Goal: Information Seeking & Learning: Learn about a topic

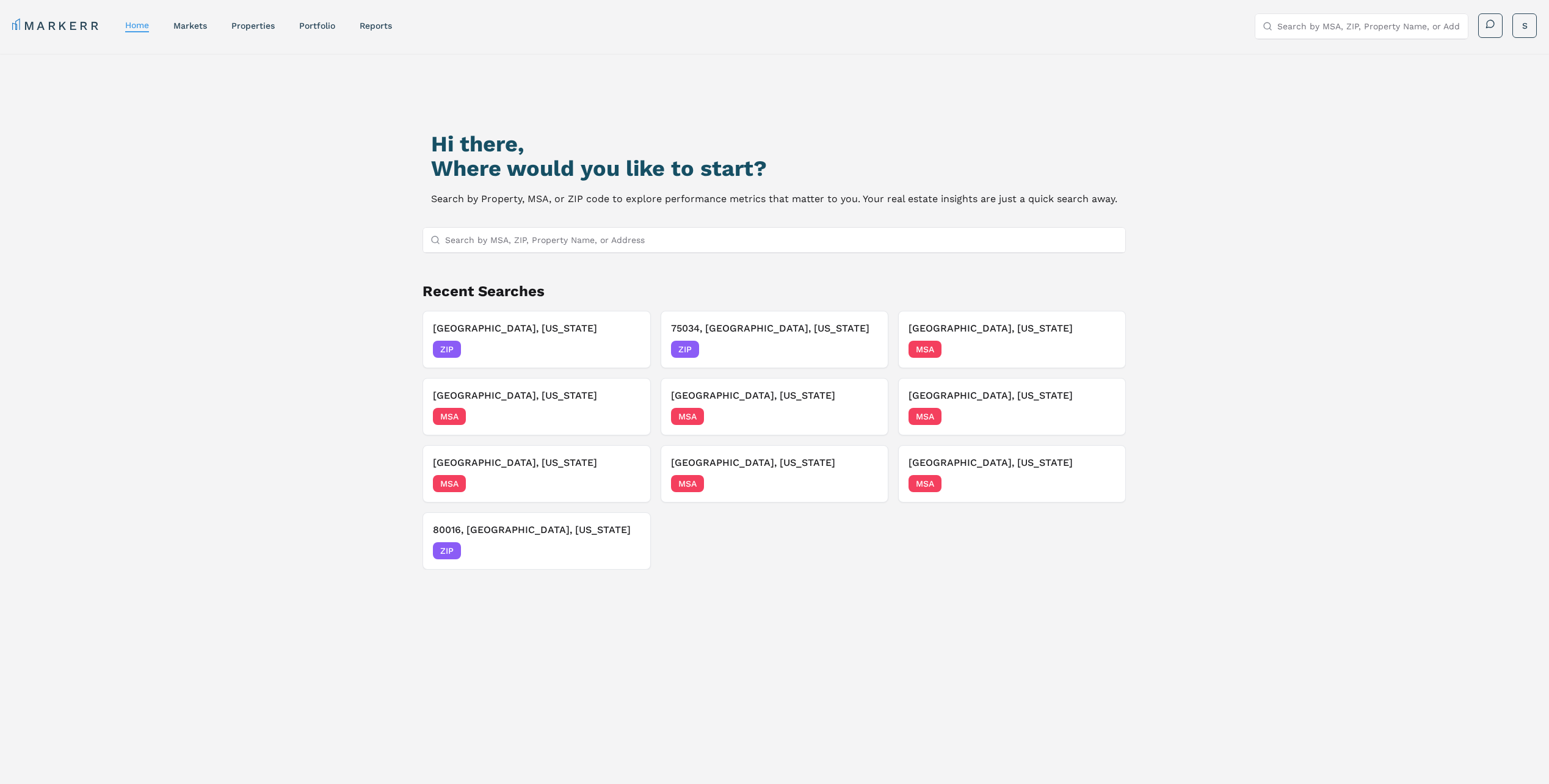
click at [589, 234] on input "Search by MSA, ZIP, Property Name, or Address" at bounding box center [781, 239] width 672 height 25
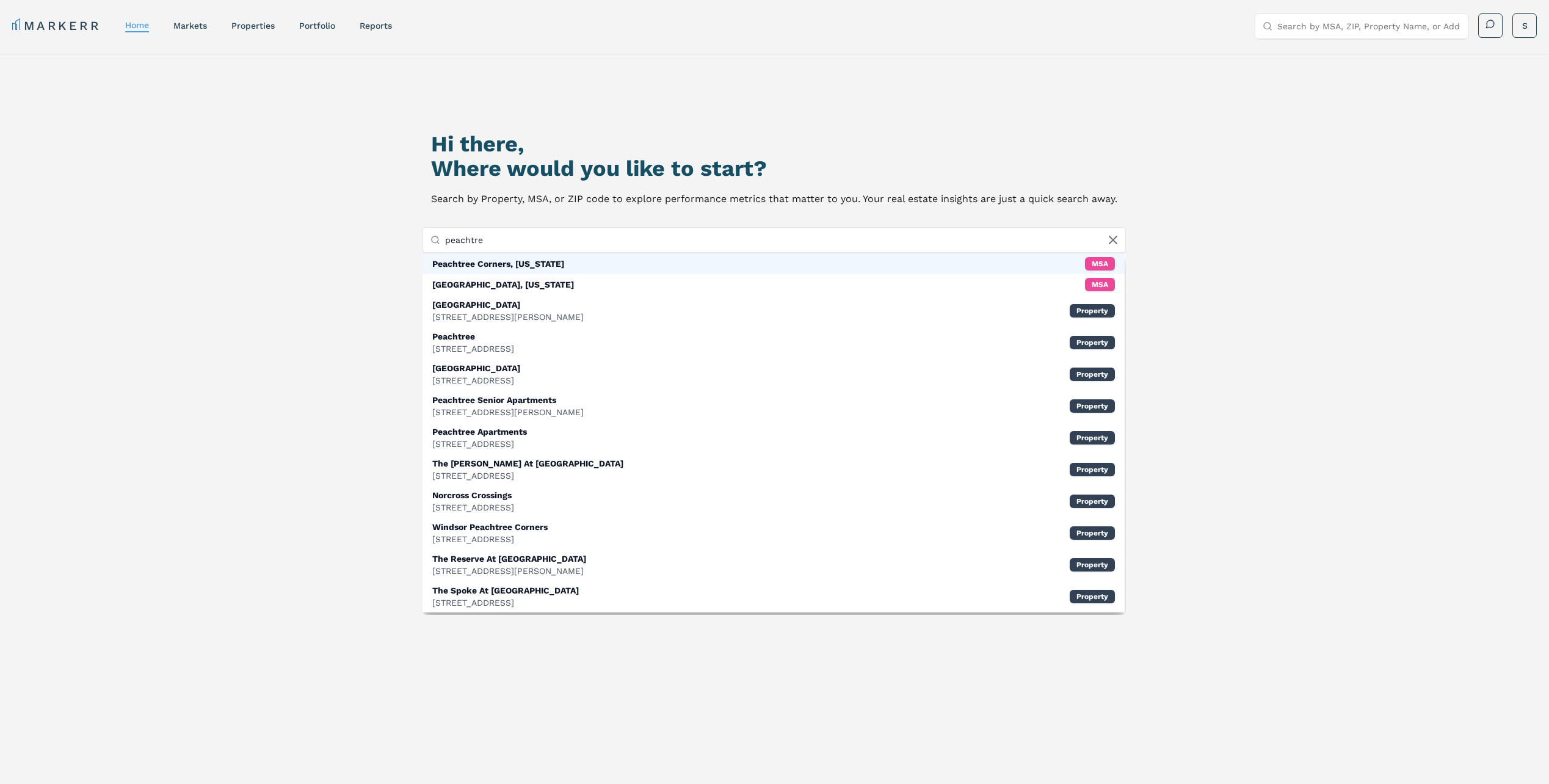
type input "peachtre"
click at [589, 261] on div "Peachtree Corners, [US_STATE] MSA" at bounding box center [774, 264] width 702 height 21
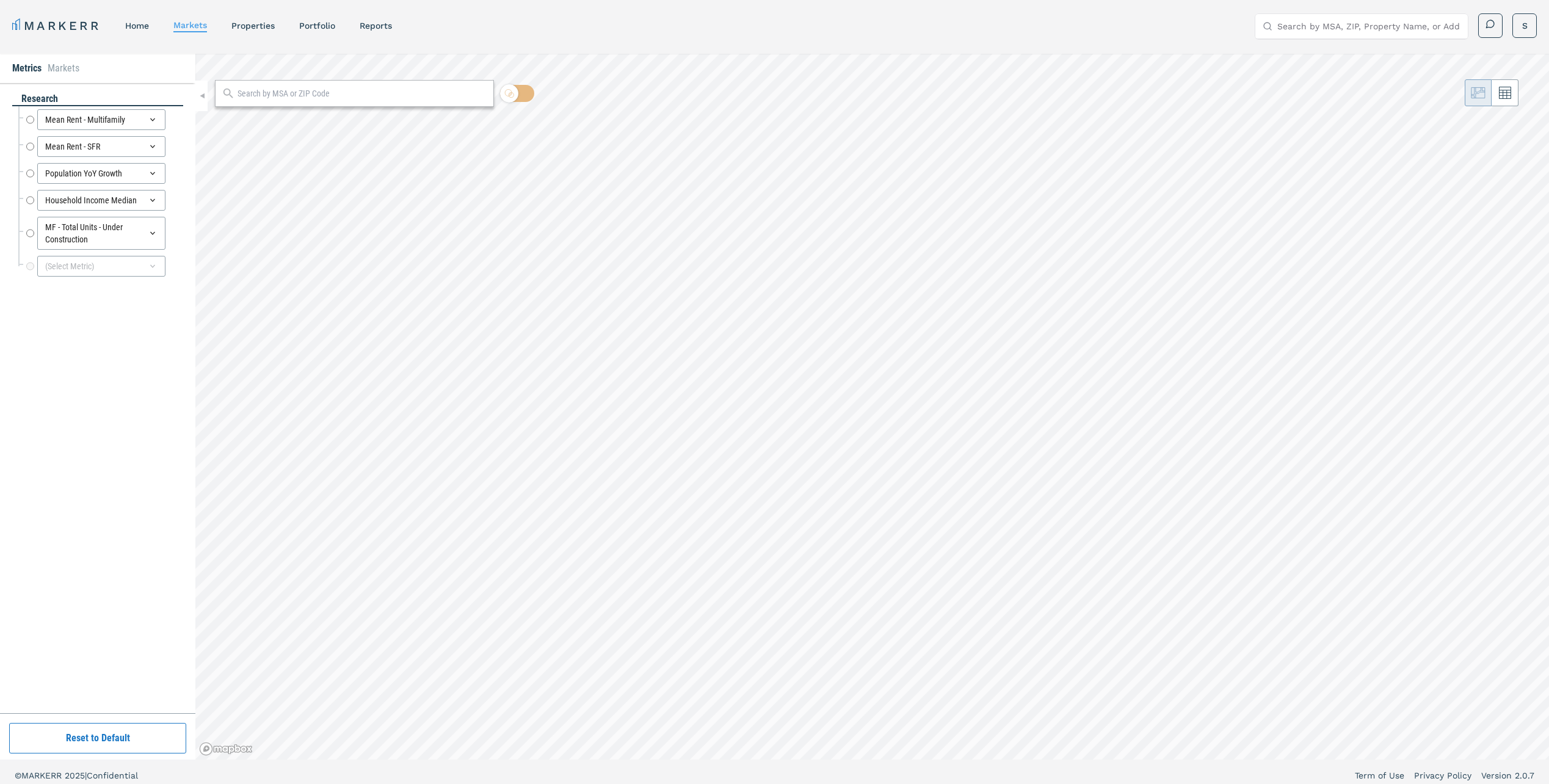
radio input "true"
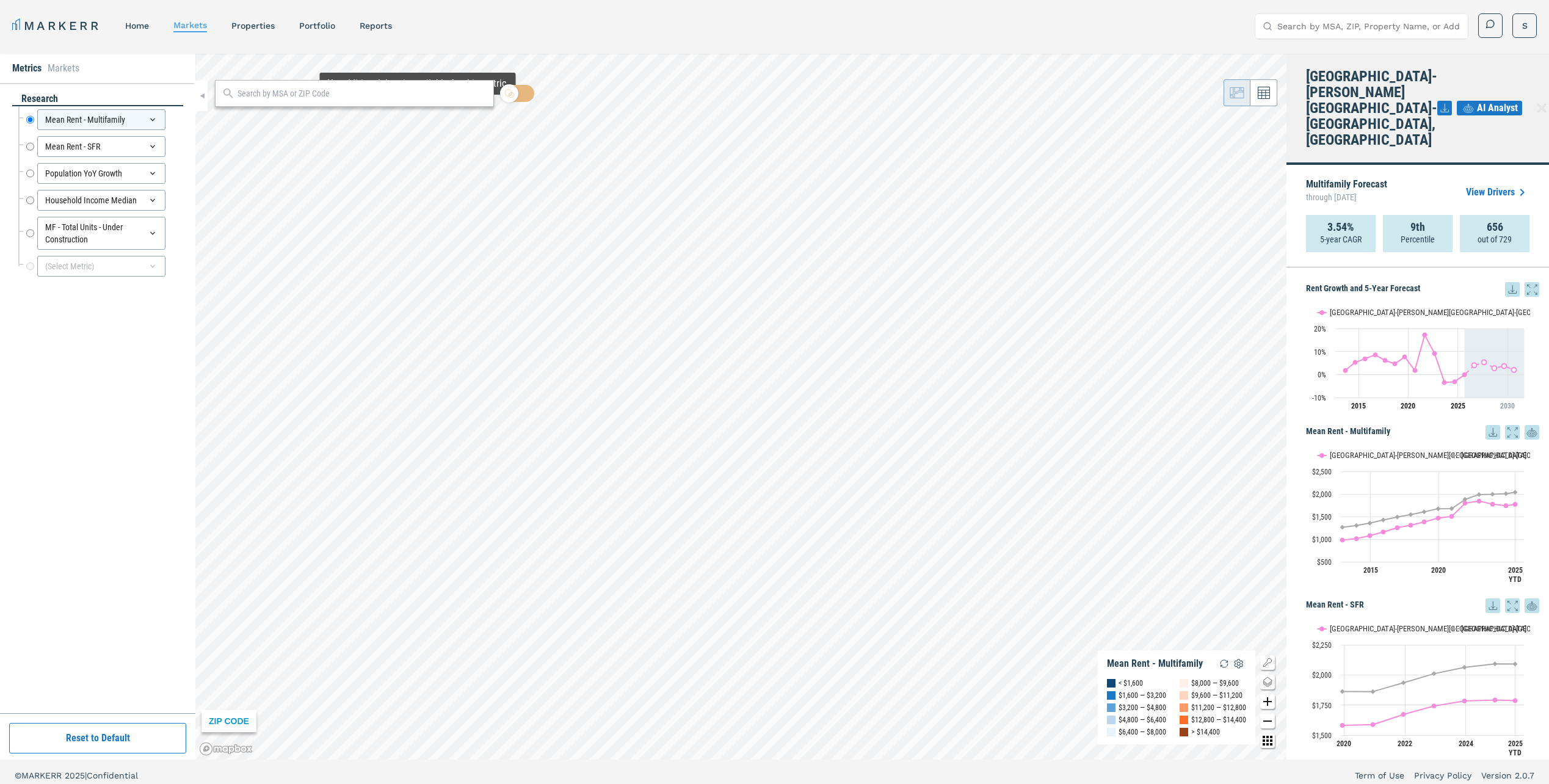
click at [415, 95] on input "text" at bounding box center [362, 93] width 250 height 13
type input "30092"
click at [345, 121] on span "30092, [GEOGRAPHIC_DATA], [US_STATE] ZIP" at bounding box center [354, 120] width 279 height 19
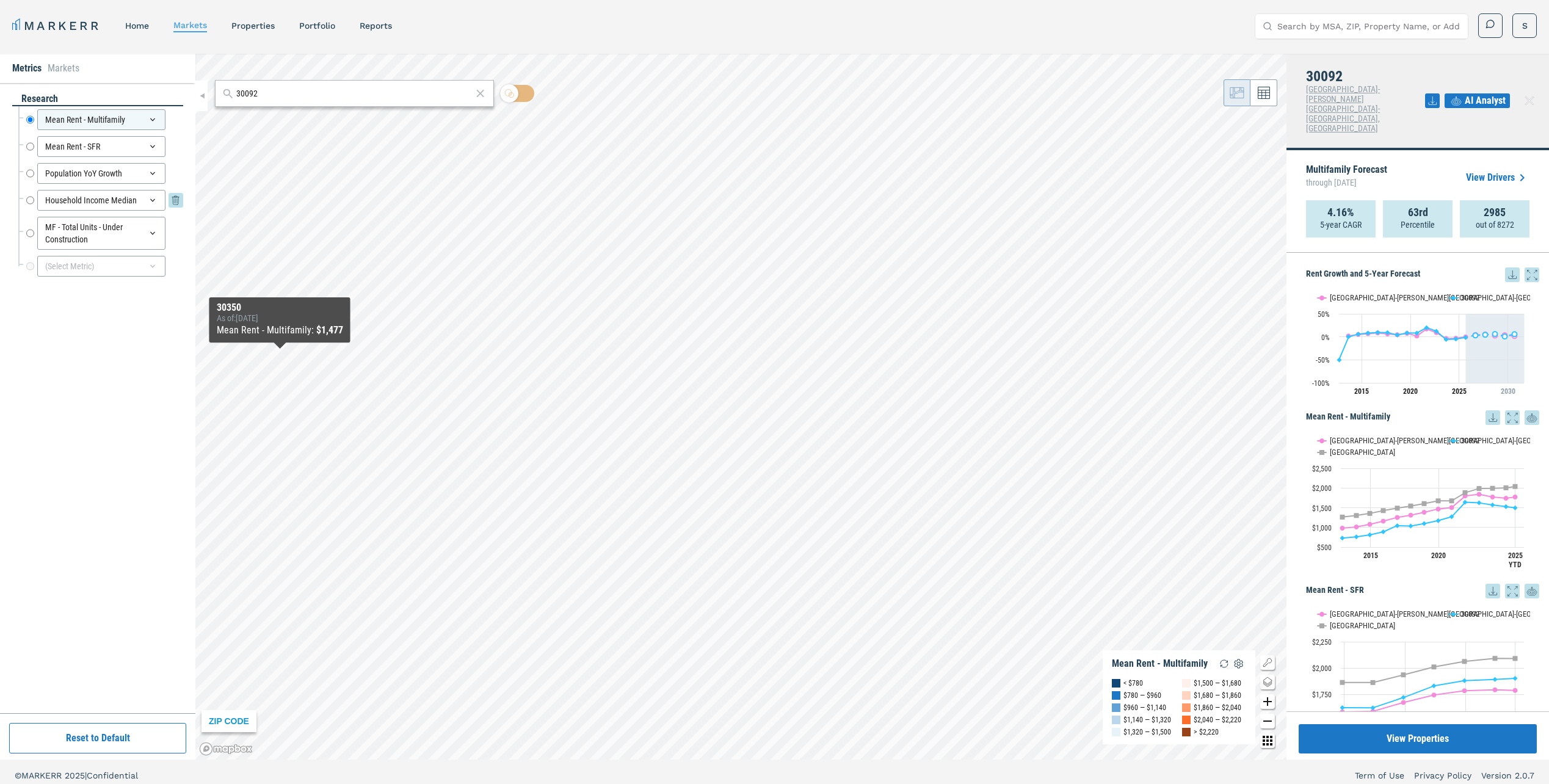
click at [34, 202] on div "Household Income Median Household Income Median" at bounding box center [104, 200] width 157 height 21
click at [30, 199] on input "Household Income Median" at bounding box center [30, 200] width 8 height 21
radio input "false"
radio input "true"
